Goal: Task Accomplishment & Management: Manage account settings

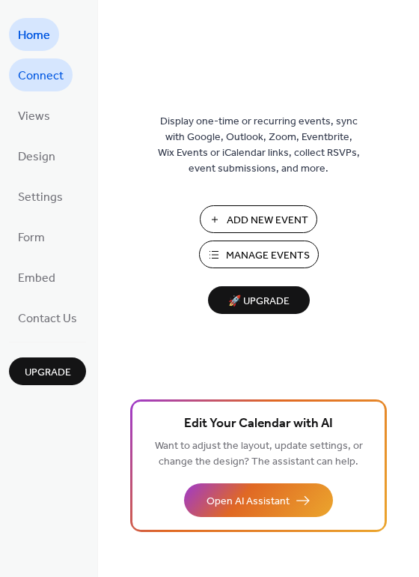
click at [51, 76] on span "Connect" at bounding box center [41, 76] width 46 height 24
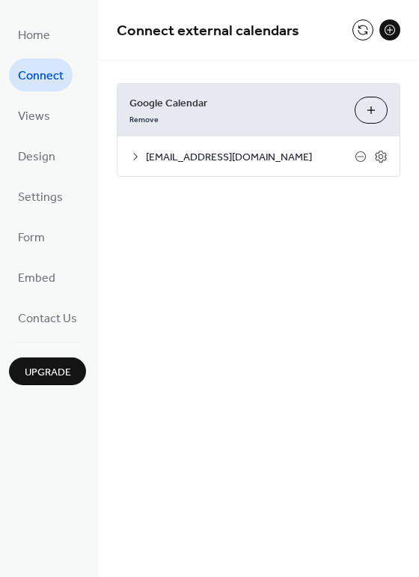
click at [169, 161] on span "[EMAIL_ADDRESS][DOMAIN_NAME]" at bounding box center [250, 158] width 209 height 16
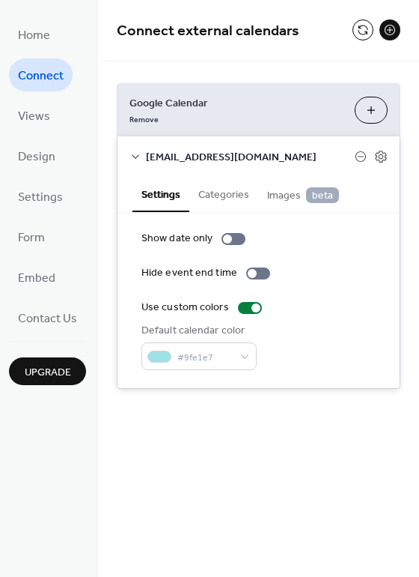
click at [230, 199] on button "Categories" at bounding box center [223, 193] width 69 height 34
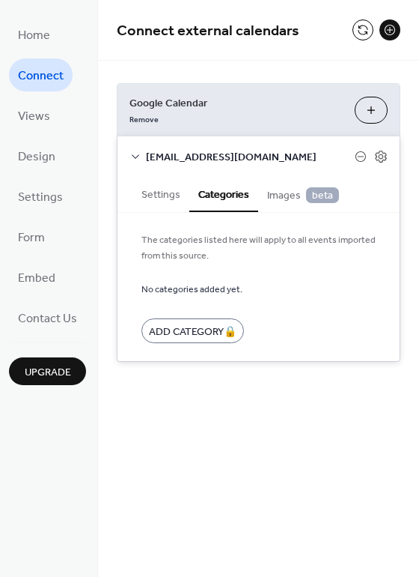
click at [166, 202] on button "Settings" at bounding box center [161, 193] width 57 height 34
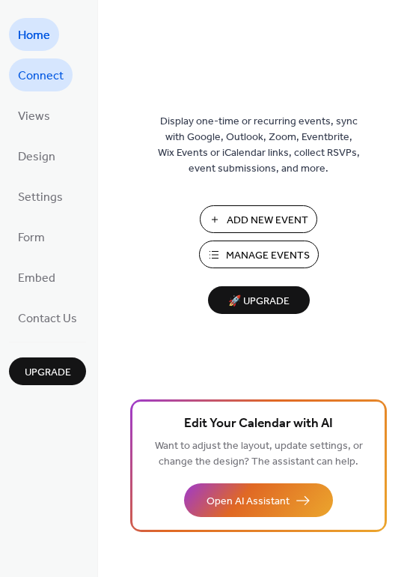
click at [34, 82] on span "Connect" at bounding box center [41, 76] width 46 height 24
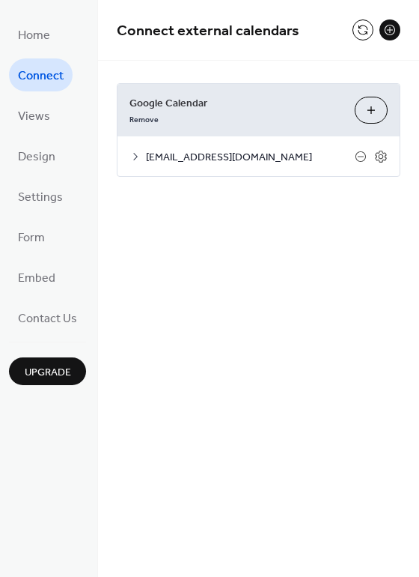
click at [207, 166] on span "[EMAIL_ADDRESS][DOMAIN_NAME]" at bounding box center [250, 158] width 209 height 16
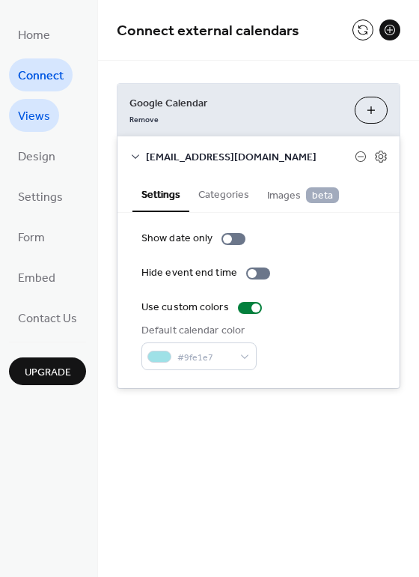
click at [49, 109] on span "Views" at bounding box center [34, 117] width 32 height 24
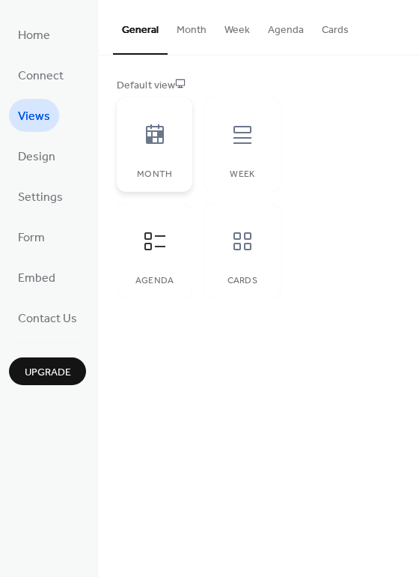
click at [146, 134] on icon at bounding box center [155, 133] width 18 height 19
click at [151, 246] on icon at bounding box center [155, 241] width 21 height 18
click at [222, 175] on div "Week" at bounding box center [242, 174] width 46 height 10
click at [167, 150] on div at bounding box center [155, 134] width 45 height 45
click at [58, 154] on link "Design" at bounding box center [36, 155] width 55 height 33
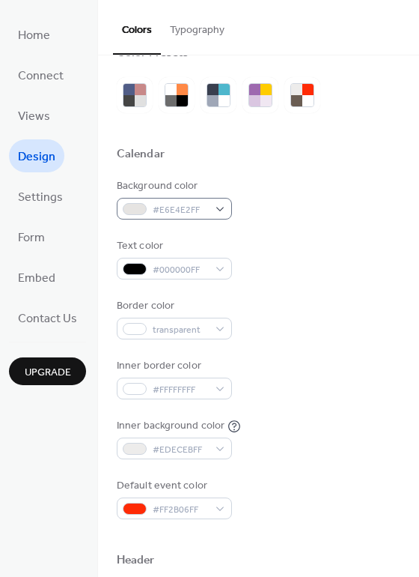
scroll to position [33, 0]
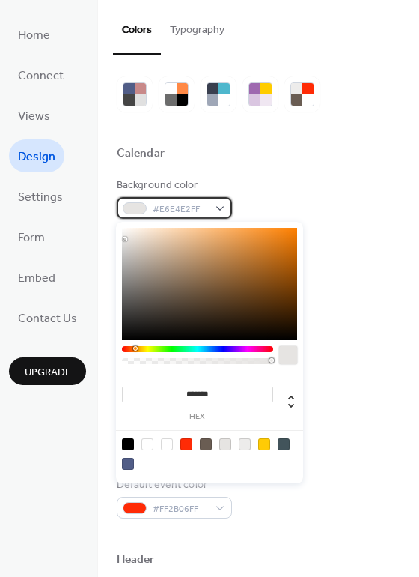
click at [222, 205] on div "#E6E4E2FF" at bounding box center [174, 208] width 115 height 22
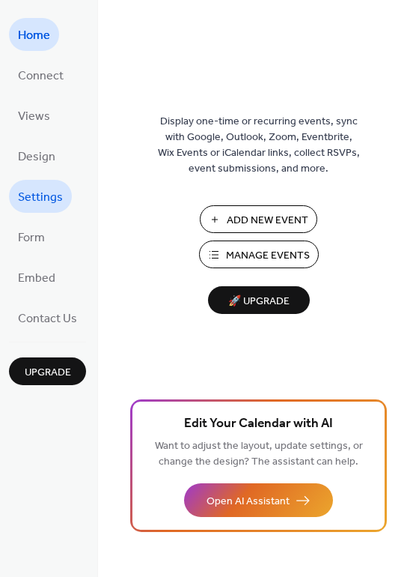
click at [57, 195] on span "Settings" at bounding box center [40, 198] width 45 height 24
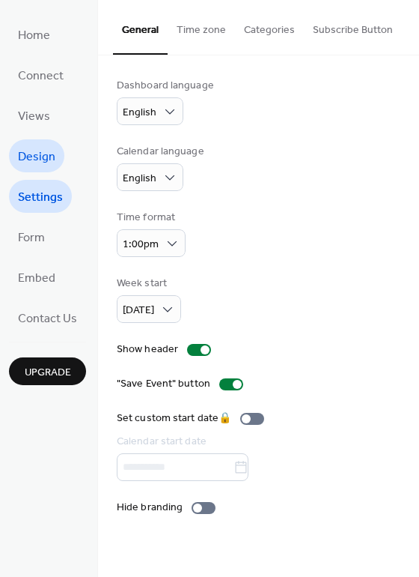
click at [42, 165] on span "Design" at bounding box center [36, 157] width 37 height 24
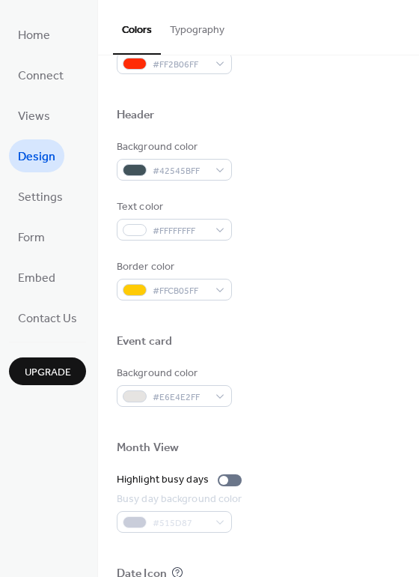
scroll to position [476, 0]
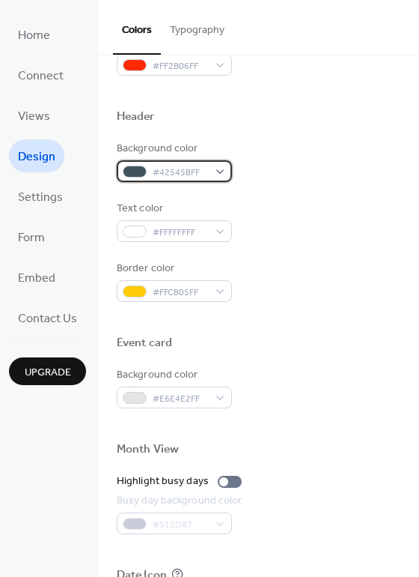
click at [222, 168] on div "#42545BFF" at bounding box center [174, 171] width 115 height 22
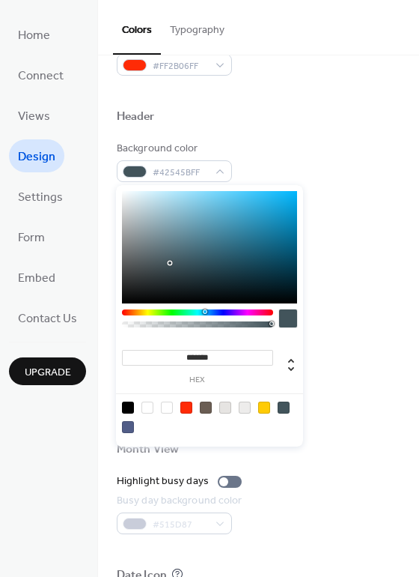
click at [188, 255] on div at bounding box center [209, 247] width 175 height 112
click at [188, 255] on div at bounding box center [187, 254] width 3 height 3
type input "*******"
click at [192, 258] on div at bounding box center [192, 257] width 3 height 3
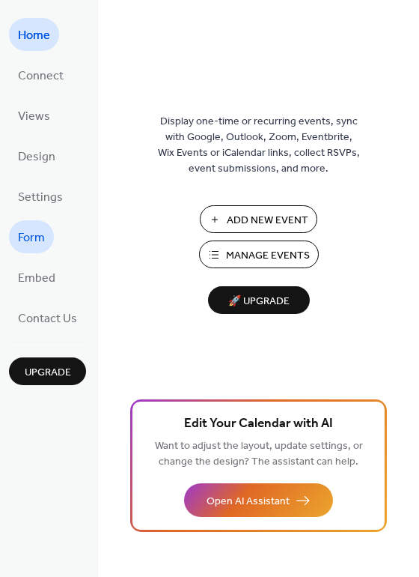
click at [28, 237] on span "Form" at bounding box center [31, 238] width 27 height 24
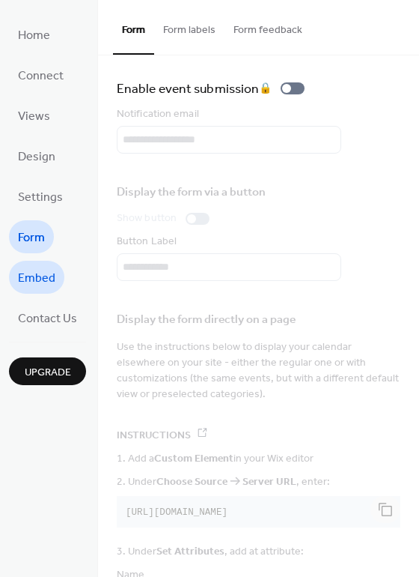
click at [35, 270] on span "Embed" at bounding box center [36, 279] width 37 height 24
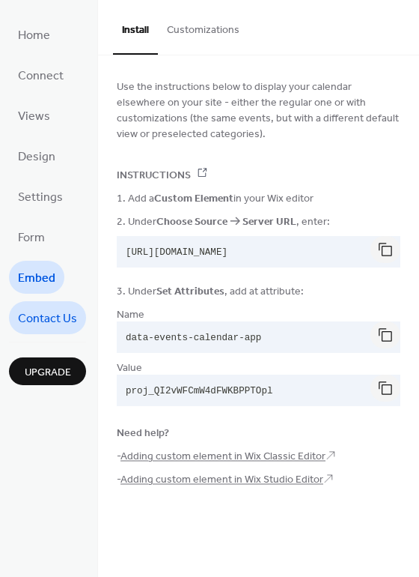
click at [43, 312] on span "Contact Us" at bounding box center [47, 319] width 59 height 24
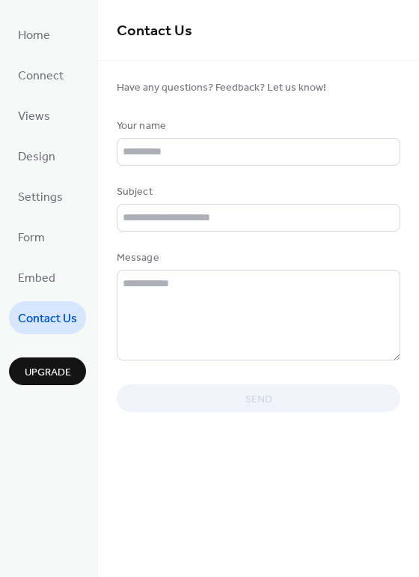
click at [24, 55] on ul "Home Connect Views Design Settings Form Embed Contact Us" at bounding box center [47, 176] width 77 height 316
click at [36, 31] on span "Home" at bounding box center [34, 36] width 32 height 24
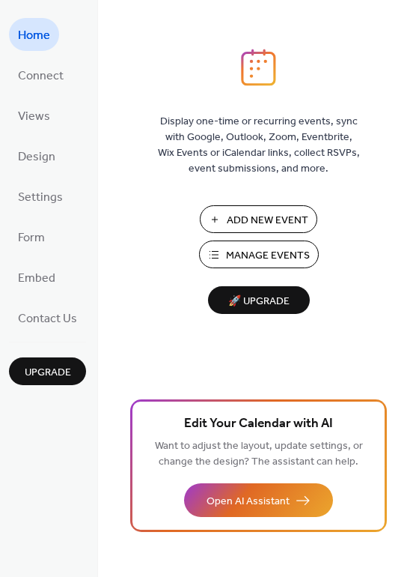
click at [263, 258] on span "Manage Events" at bounding box center [268, 256] width 84 height 16
click at [45, 69] on span "Connect" at bounding box center [41, 76] width 46 height 24
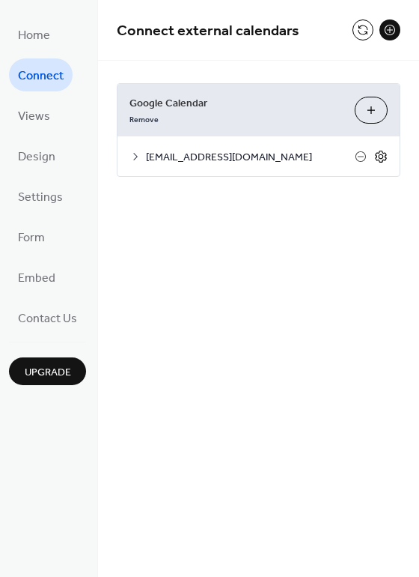
click at [387, 152] on icon at bounding box center [380, 156] width 13 height 13
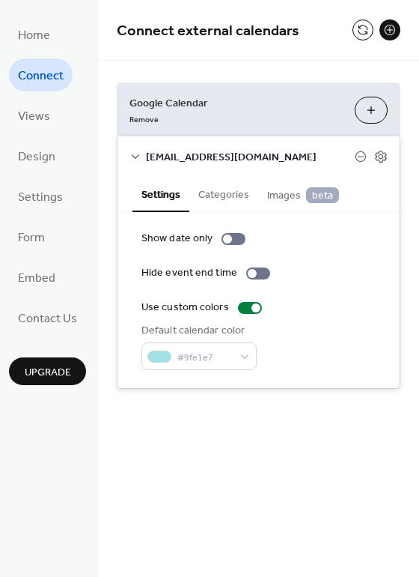
click at [136, 153] on icon at bounding box center [136, 157] width 12 height 12
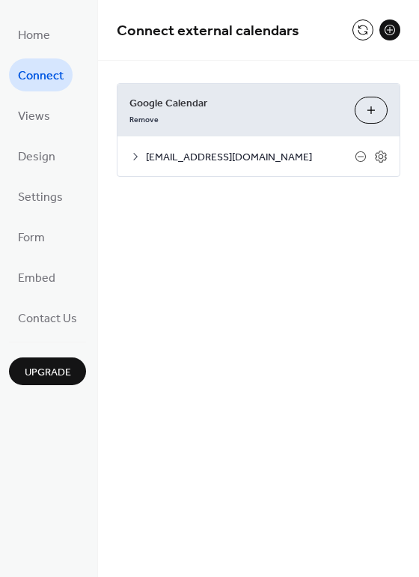
click at [368, 112] on button "Choose Calendars" at bounding box center [371, 110] width 33 height 27
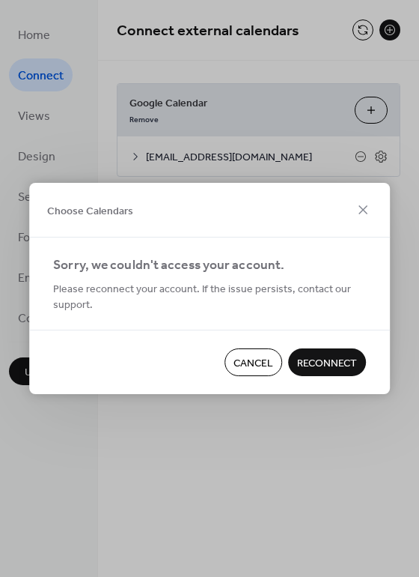
click at [308, 368] on span "Reconnect" at bounding box center [327, 364] width 60 height 16
click at [264, 363] on span "Cancel" at bounding box center [254, 364] width 40 height 16
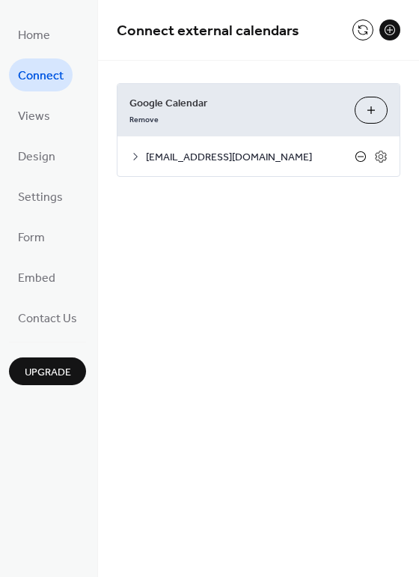
click at [360, 158] on icon at bounding box center [361, 157] width 12 height 12
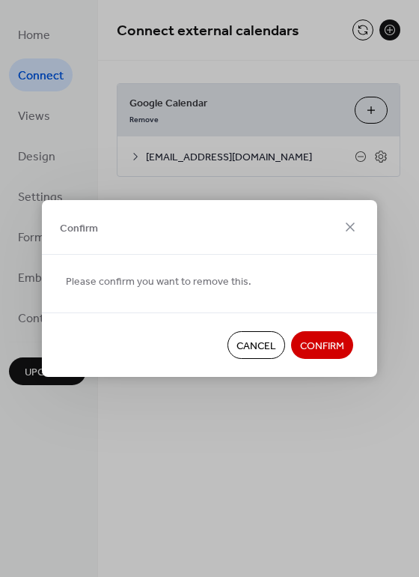
click at [307, 342] on span "Confirm" at bounding box center [322, 347] width 44 height 16
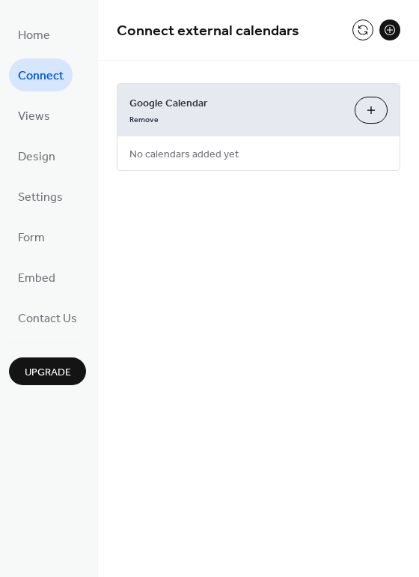
click at [363, 112] on button "Choose Calendars" at bounding box center [371, 110] width 33 height 27
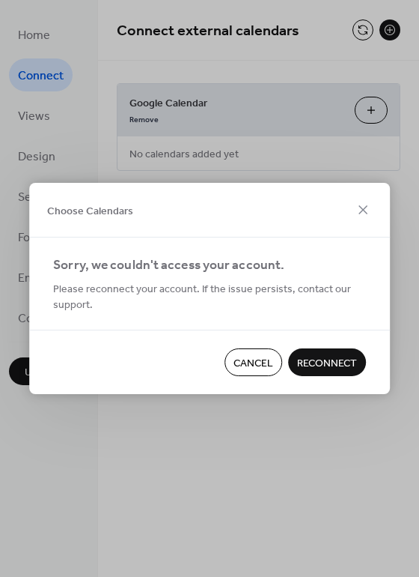
click at [313, 357] on span "Reconnect" at bounding box center [327, 364] width 60 height 16
click at [256, 359] on span "Cancel" at bounding box center [254, 364] width 40 height 16
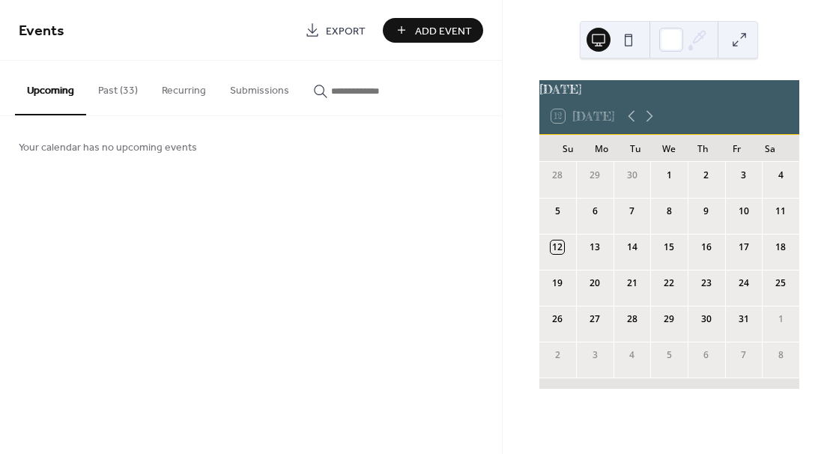
click at [124, 91] on button "Past (33)" at bounding box center [118, 87] width 64 height 53
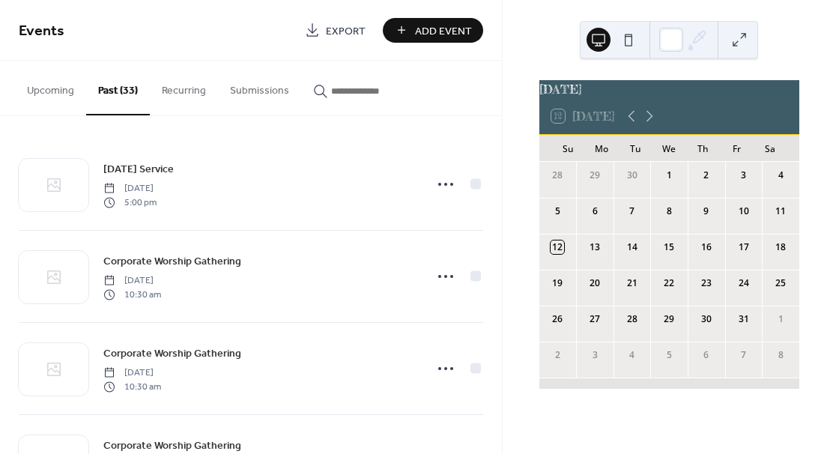
click at [192, 108] on button "Recurring" at bounding box center [184, 87] width 68 height 53
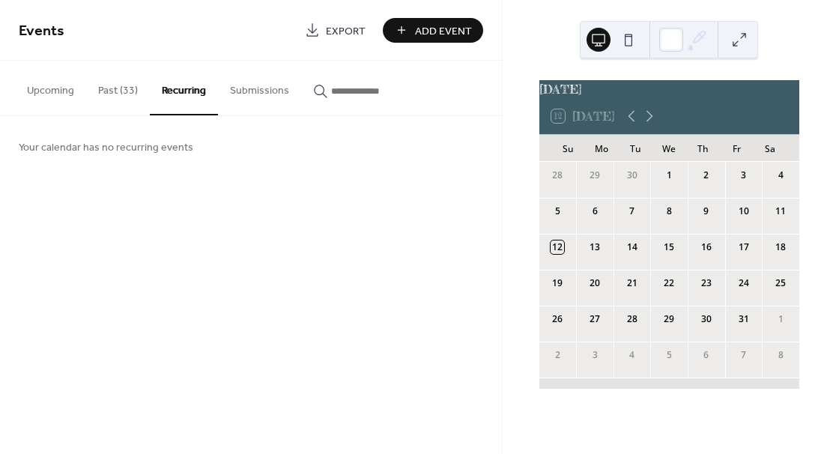
click at [227, 94] on button "Submissions" at bounding box center [259, 87] width 83 height 53
click at [77, 89] on button "Upcoming" at bounding box center [50, 87] width 71 height 53
click at [564, 254] on div "12" at bounding box center [556, 246] width 13 height 13
click at [124, 95] on button "Past (33)" at bounding box center [118, 87] width 64 height 53
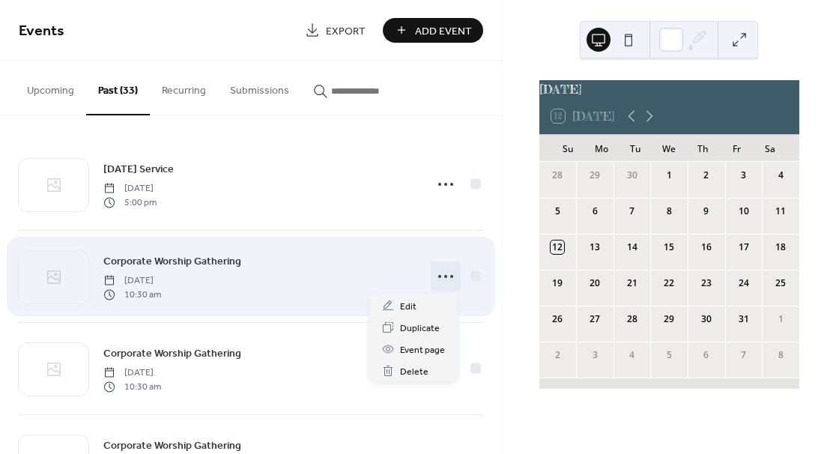
click at [444, 276] on circle at bounding box center [445, 276] width 3 height 3
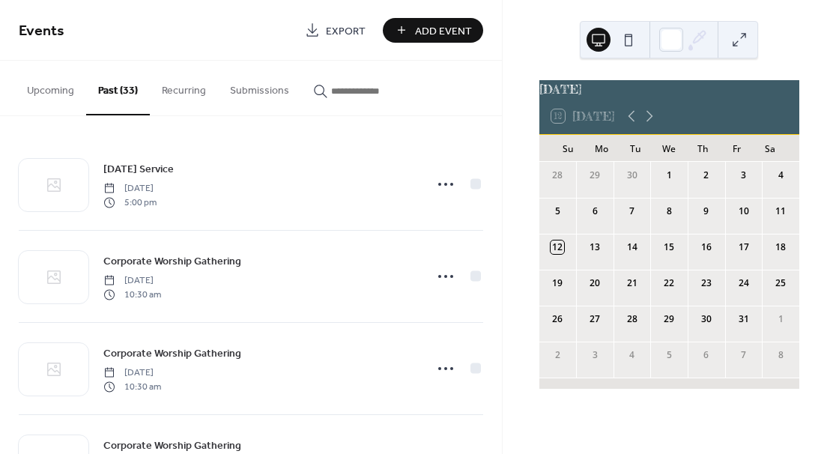
click at [531, 169] on div "[DATE] 12 [DATE] Su Mo Tu We Th Fr Sa 28 29 30 1 2 3 4 5 6 7 8 9 10 11 12 13 14…" at bounding box center [669, 234] width 285 height 310
